Goal: Check status: Check status

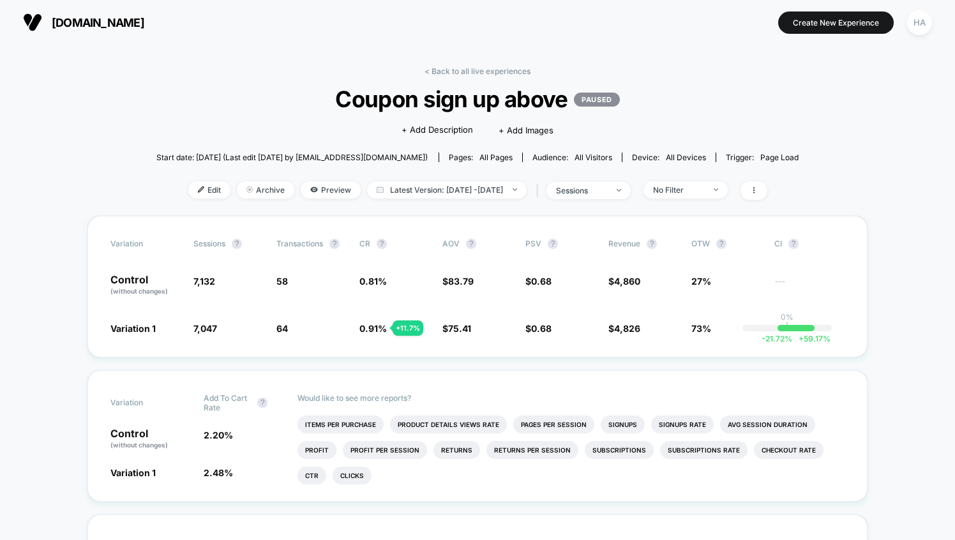
click at [77, 24] on span "[DOMAIN_NAME]" at bounding box center [98, 22] width 93 height 13
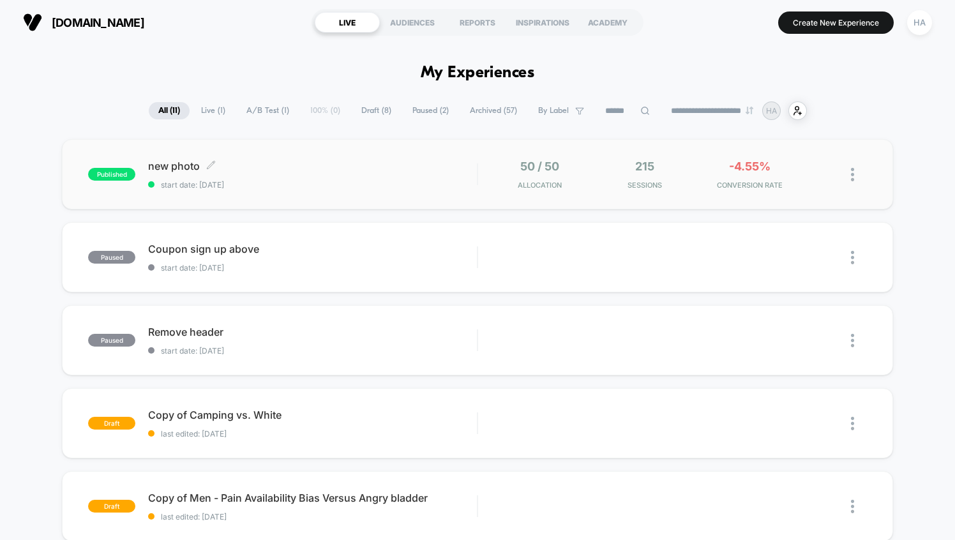
click at [388, 185] on span "start date: [DATE]" at bounding box center [312, 185] width 329 height 10
